Goal: Information Seeking & Learning: Learn about a topic

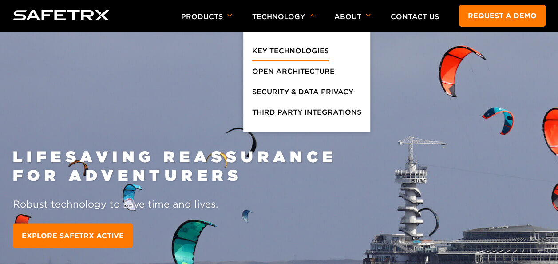
click at [272, 47] on link "Key Technologies" at bounding box center [290, 53] width 77 height 16
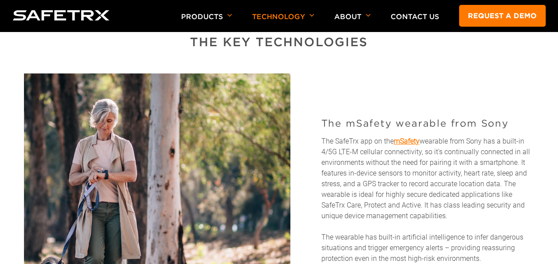
scroll to position [399, 0]
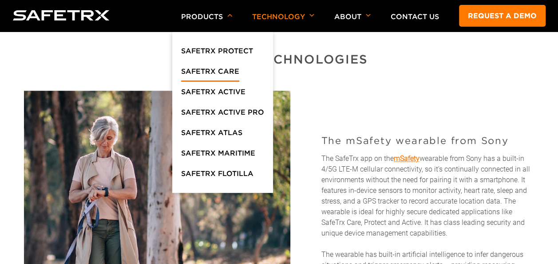
click at [210, 69] on link "SafeTrx Care" at bounding box center [210, 74] width 58 height 16
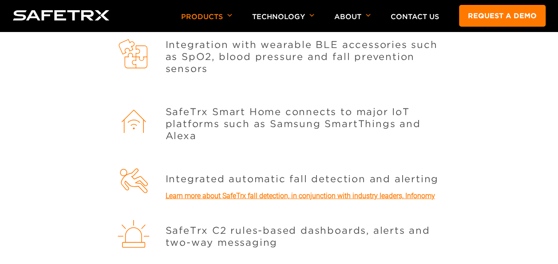
scroll to position [1065, 0]
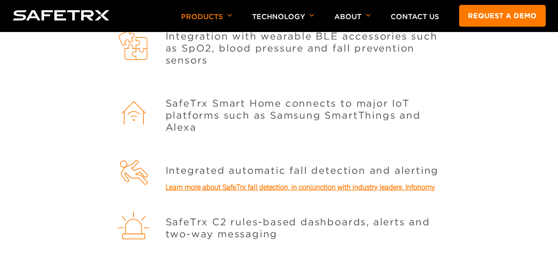
click at [249, 183] on link "Learn more about SafeTrx fall detection, in conjunction with industry leaders, …" at bounding box center [300, 187] width 269 height 8
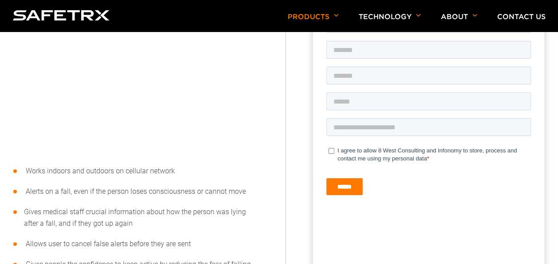
scroll to position [488, 0]
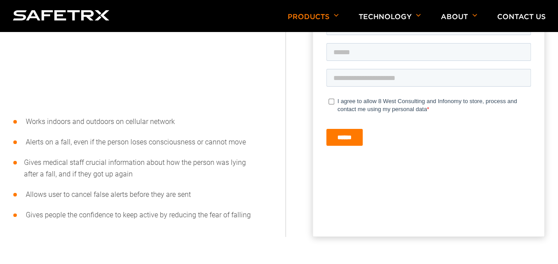
drag, startPoint x: 26, startPoint y: 139, endPoint x: 247, endPoint y: 140, distance: 221.0
click at [247, 140] on li "Alerts on a fall, even if the person loses consciousness or cannot move" at bounding box center [135, 142] width 245 height 12
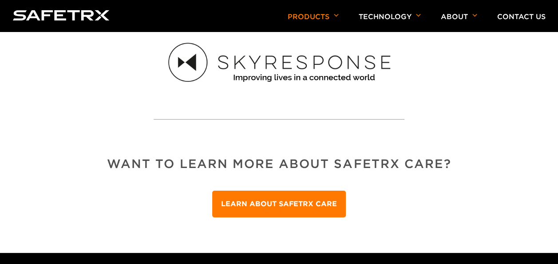
scroll to position [754, 0]
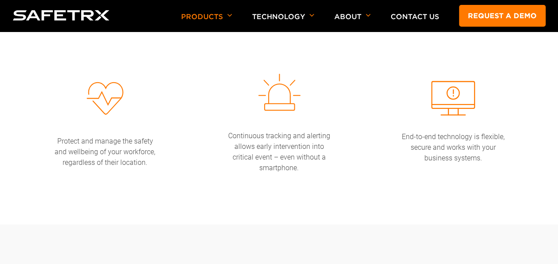
scroll to position [1464, 0]
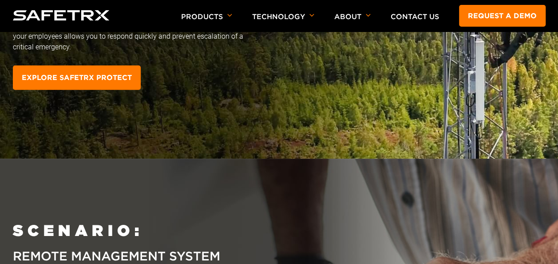
scroll to position [1864, 0]
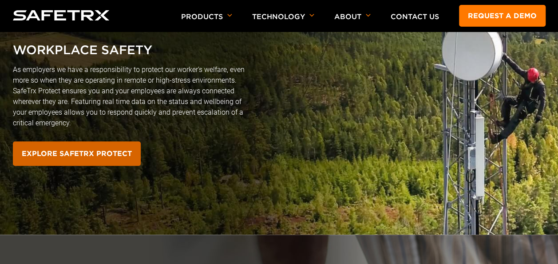
click at [105, 151] on link "EXPLORE SAFETRX PROTECT" at bounding box center [77, 153] width 128 height 24
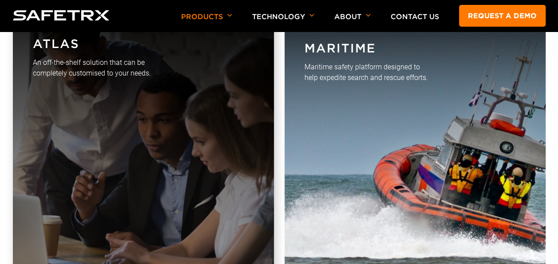
scroll to position [2529, 0]
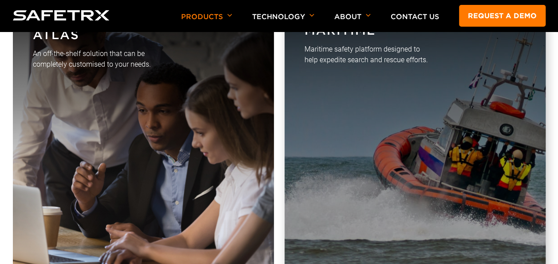
click at [323, 49] on p "Maritime safety platform designed to help expedite search and rescue efforts." at bounding box center [366, 54] width 125 height 21
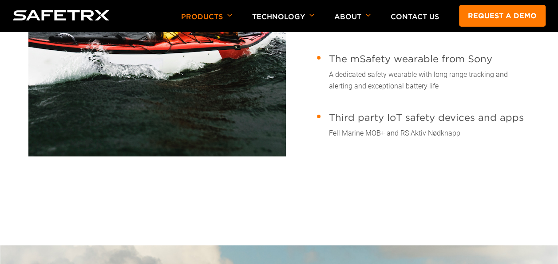
scroll to position [1420, 0]
